Goal: Task Accomplishment & Management: Use online tool/utility

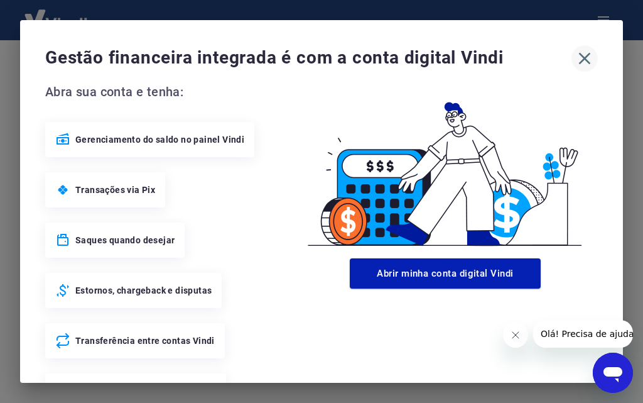
click at [575, 55] on icon "button" at bounding box center [585, 58] width 20 height 20
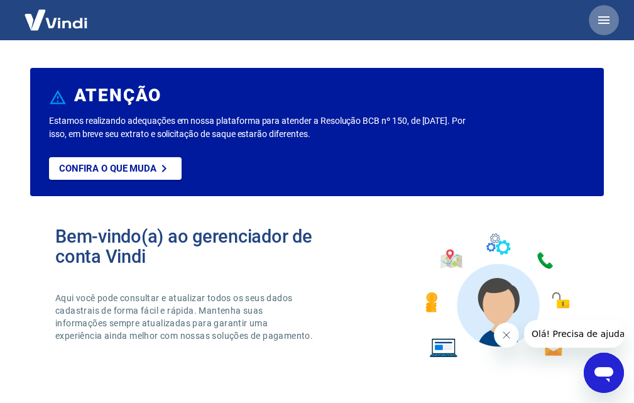
click at [606, 21] on icon "button" at bounding box center [603, 20] width 11 height 8
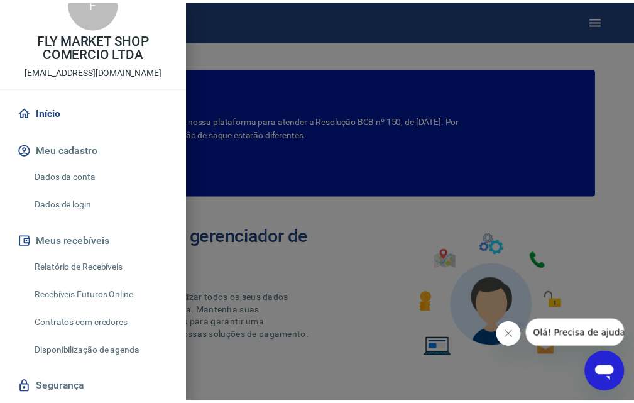
scroll to position [63, 0]
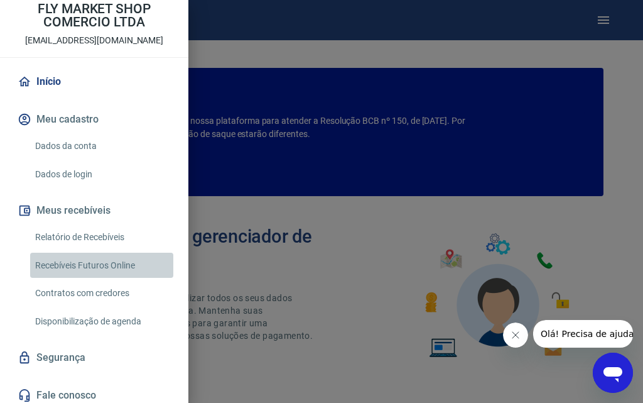
drag, startPoint x: 112, startPoint y: 259, endPoint x: 124, endPoint y: 259, distance: 11.3
click at [113, 259] on link "Recebíveis Futuros Online" at bounding box center [101, 265] width 143 height 26
